Goal: Transaction & Acquisition: Purchase product/service

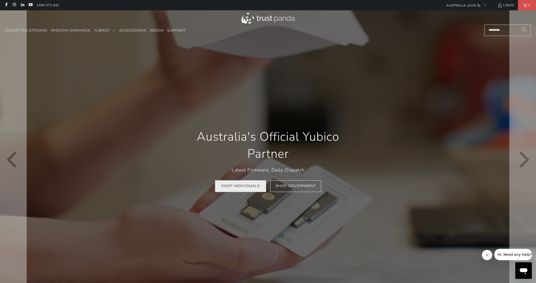
click at [243, 192] on link "Shop Individuals" at bounding box center [240, 186] width 51 height 12
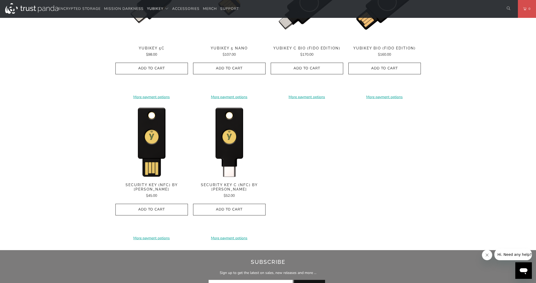
scroll to position [453, 0]
click at [249, 206] on button "Add to Cart" at bounding box center [229, 210] width 73 height 12
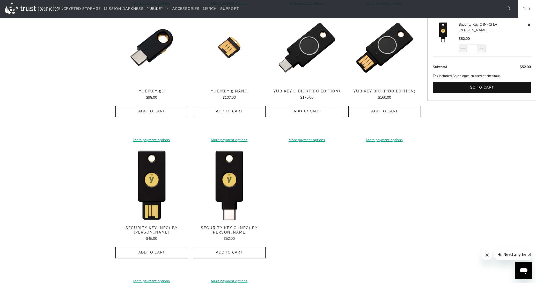
scroll to position [407, 0]
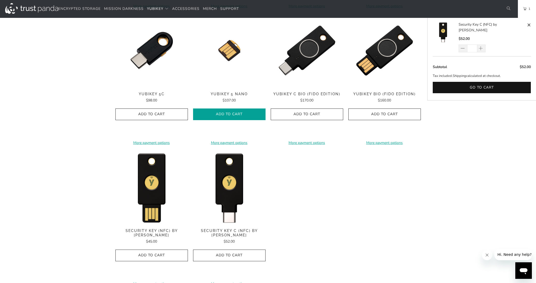
click at [235, 113] on span "Add to Cart" at bounding box center [230, 114] width 62 height 4
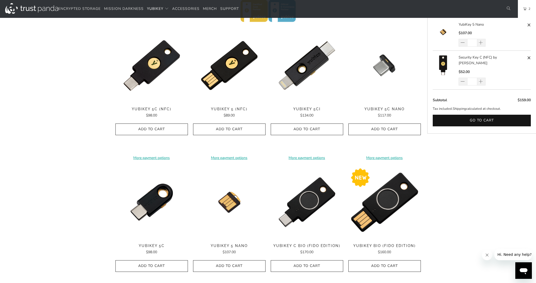
scroll to position [253, 0]
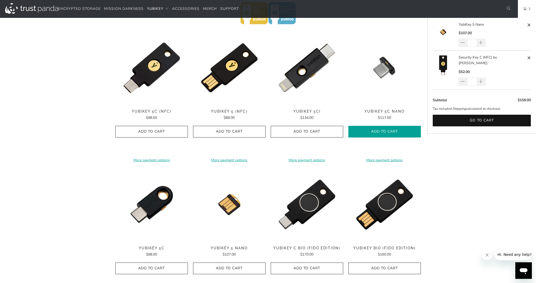
click at [388, 133] on icon "button" at bounding box center [385, 132] width 8 height 8
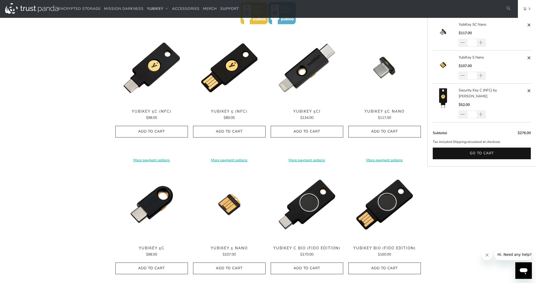
click at [530, 57] on span at bounding box center [529, 58] width 4 height 6
type input "*"
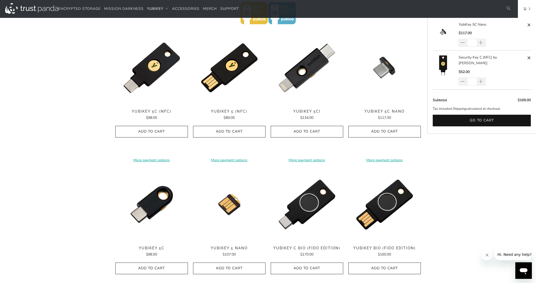
click at [524, 13] on link "2" at bounding box center [527, 9] width 18 height 18
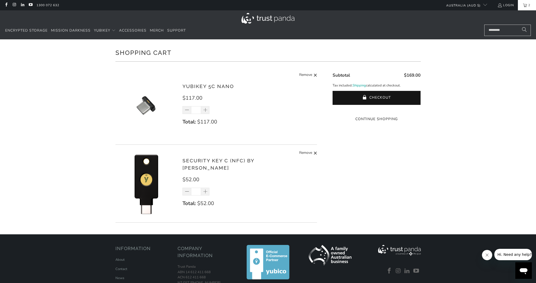
click at [527, 9] on span "2" at bounding box center [529, 5] width 5 height 10
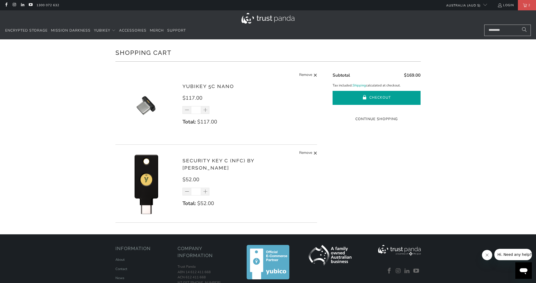
click at [385, 101] on button "Checkout" at bounding box center [377, 98] width 88 height 14
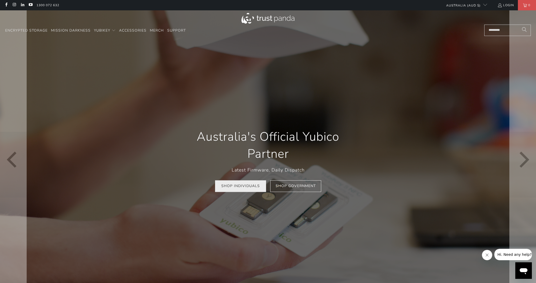
click at [237, 185] on link "Shop Individuals" at bounding box center [240, 186] width 51 height 12
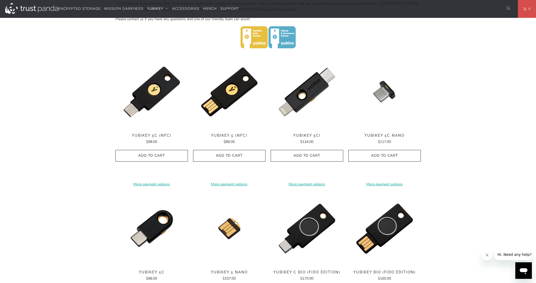
scroll to position [234, 0]
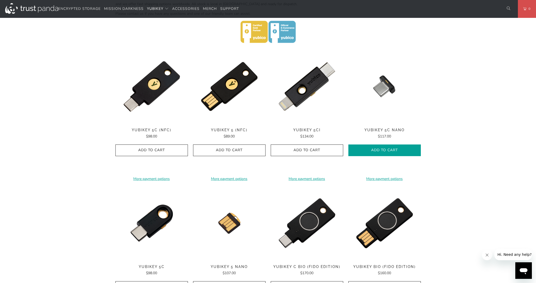
click at [392, 151] on span "Add to Cart" at bounding box center [385, 150] width 62 height 4
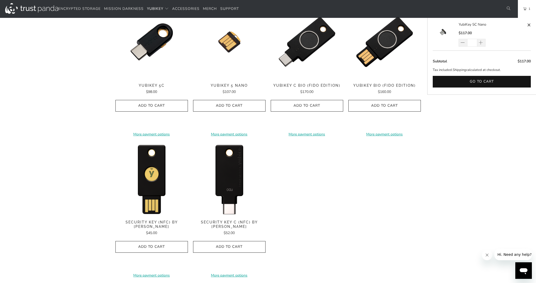
scroll to position [427, 0]
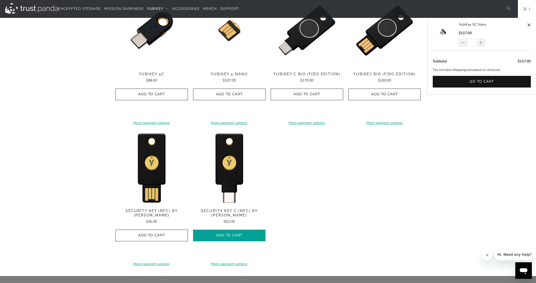
click at [235, 233] on span "Add to Cart" at bounding box center [230, 235] width 62 height 4
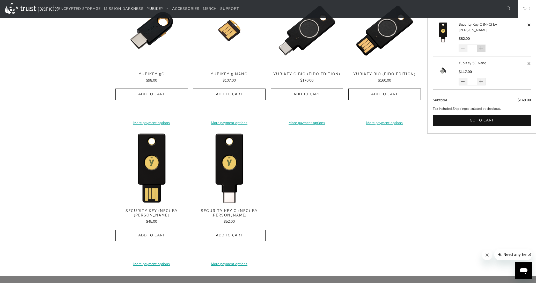
click at [482, 46] on span at bounding box center [481, 48] width 5 height 5
type input "*"
click at [482, 45] on div "*" at bounding box center [476, 49] width 34 height 8
click at [482, 79] on span at bounding box center [481, 81] width 5 height 5
click at [483, 46] on span at bounding box center [481, 48] width 5 height 5
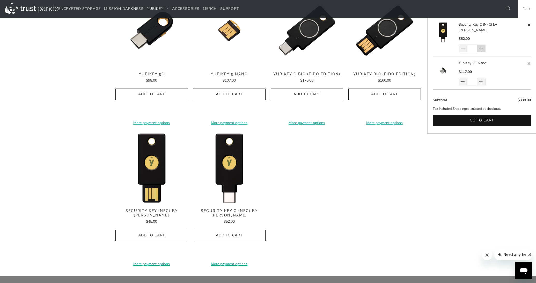
type input "*"
click at [483, 45] on div "*" at bounding box center [476, 49] width 34 height 8
click at [481, 45] on div "*" at bounding box center [476, 49] width 34 height 8
click at [482, 46] on span at bounding box center [481, 48] width 5 height 5
type input "*"
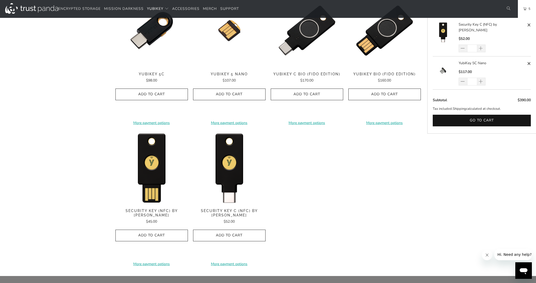
click at [482, 45] on div "*" at bounding box center [476, 49] width 34 height 8
click at [482, 79] on span at bounding box center [481, 81] width 5 height 5
type input "*"
click at [482, 79] on span at bounding box center [481, 81] width 5 height 5
type input "*"
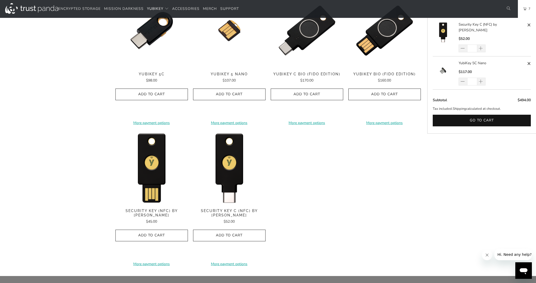
click at [482, 78] on div "*" at bounding box center [476, 82] width 34 height 8
click at [481, 78] on div "*" at bounding box center [476, 82] width 34 height 8
click at [482, 79] on span at bounding box center [481, 81] width 5 height 5
type input "*"
click at [482, 78] on div "*" at bounding box center [476, 82] width 34 height 8
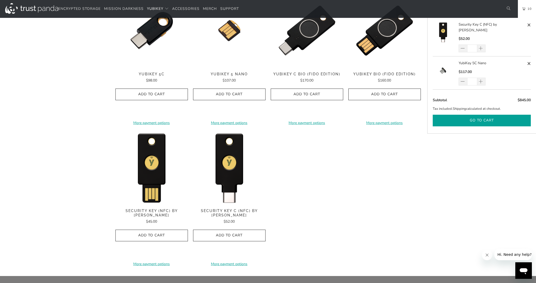
click at [477, 115] on button "Go to cart" at bounding box center [482, 121] width 98 height 12
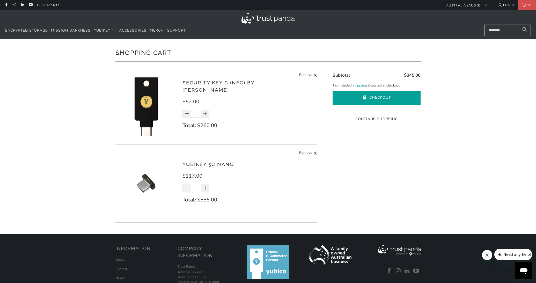
click at [380, 97] on button "Checkout" at bounding box center [377, 98] width 88 height 14
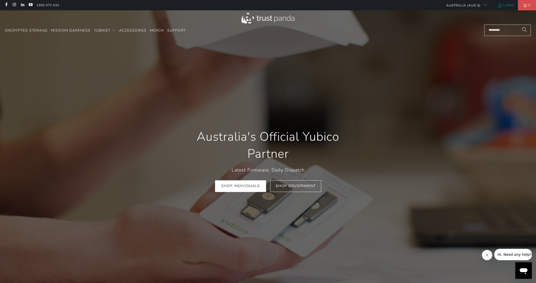
click at [509, 6] on link "Login" at bounding box center [506, 5] width 17 height 6
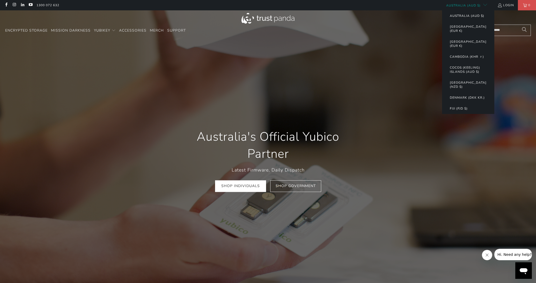
click at [463, 15] on button "Australia (AUD $)" at bounding box center [467, 15] width 45 height 11
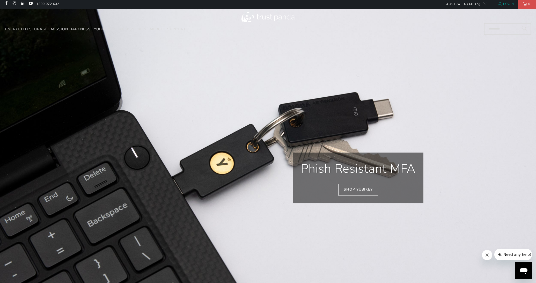
scroll to position [1, 0]
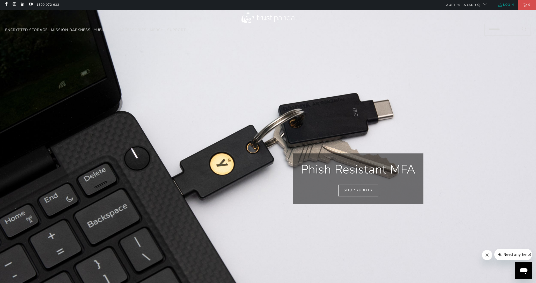
click at [505, 6] on link "Login" at bounding box center [506, 5] width 17 height 6
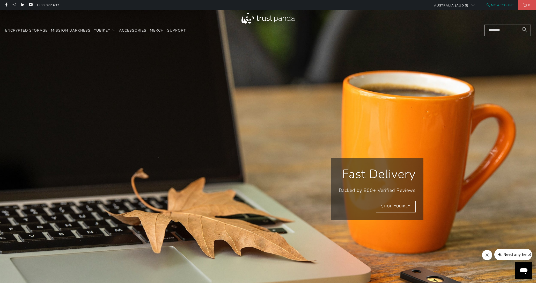
click at [508, 6] on link "My Account" at bounding box center [500, 5] width 29 height 6
